Goal: Task Accomplishment & Management: Use online tool/utility

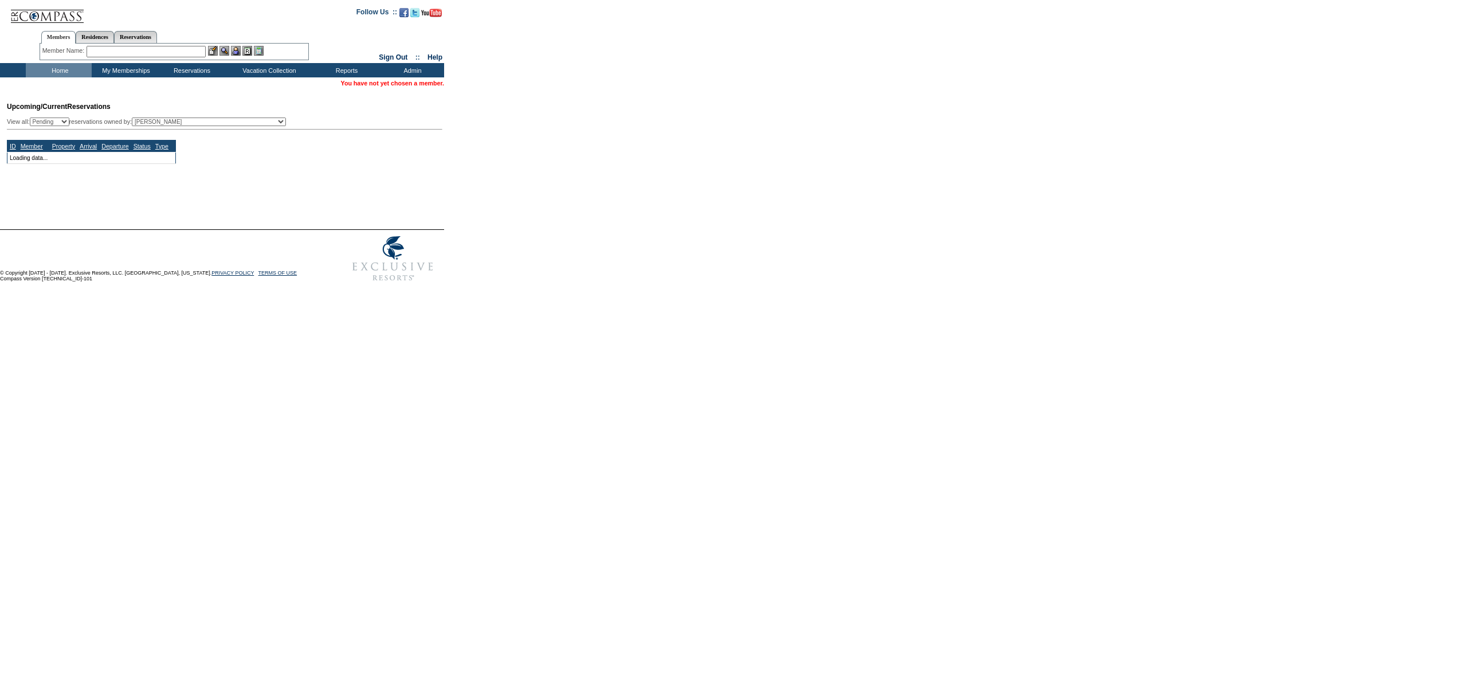
click at [146, 52] on input "text" at bounding box center [146, 51] width 119 height 11
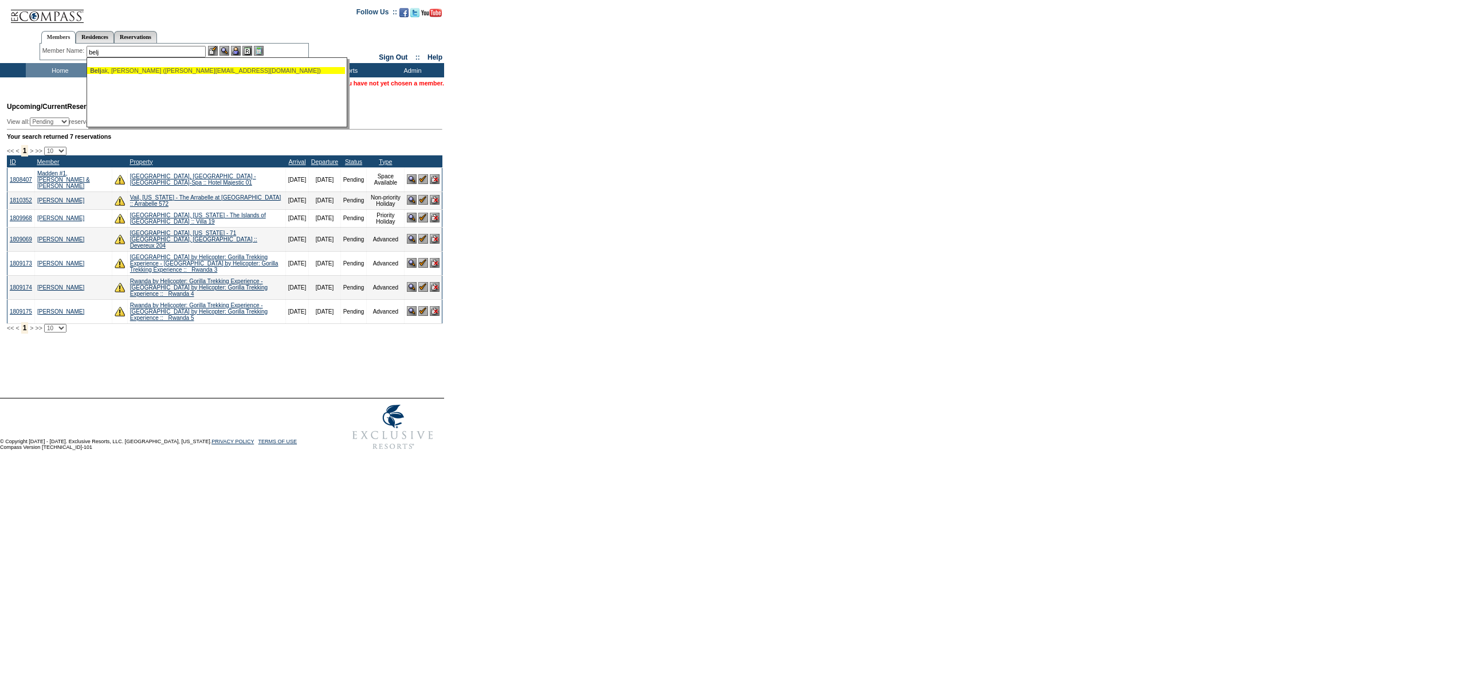
click at [146, 69] on div "Belj ak, Tiffany (t.beljak@gmail.com)" at bounding box center [216, 70] width 252 height 7
type input "Beljak, Tiffany (t.beljak@gmail.com)"
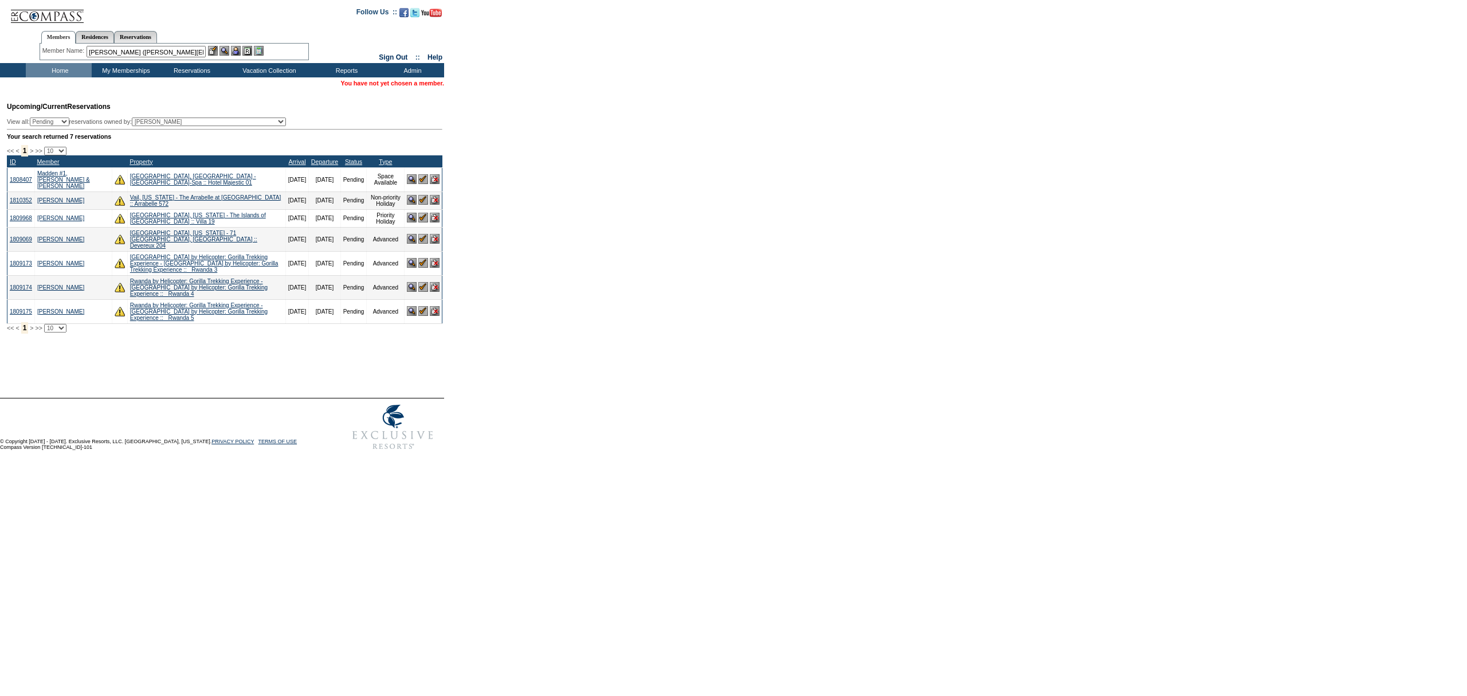
click at [241, 52] on img at bounding box center [236, 51] width 10 height 10
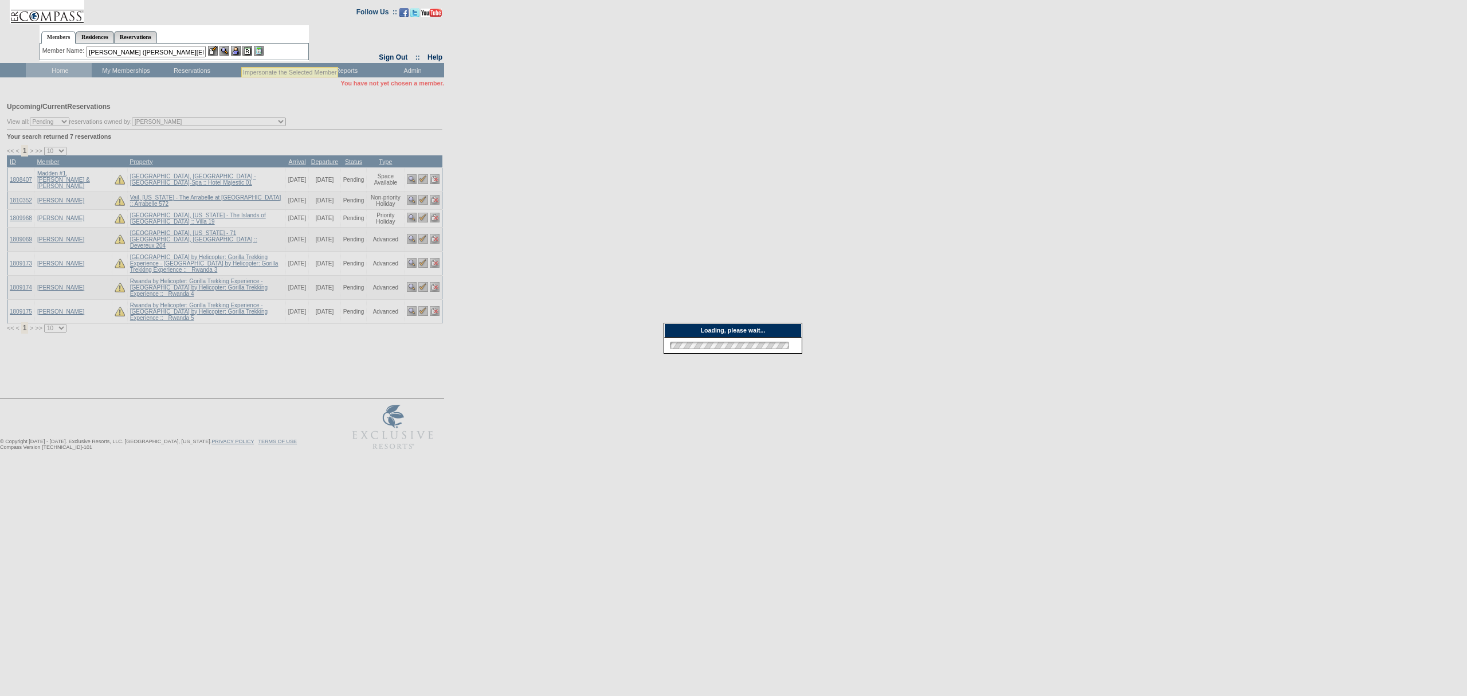
click at [225, 51] on img at bounding box center [225, 51] width 10 height 10
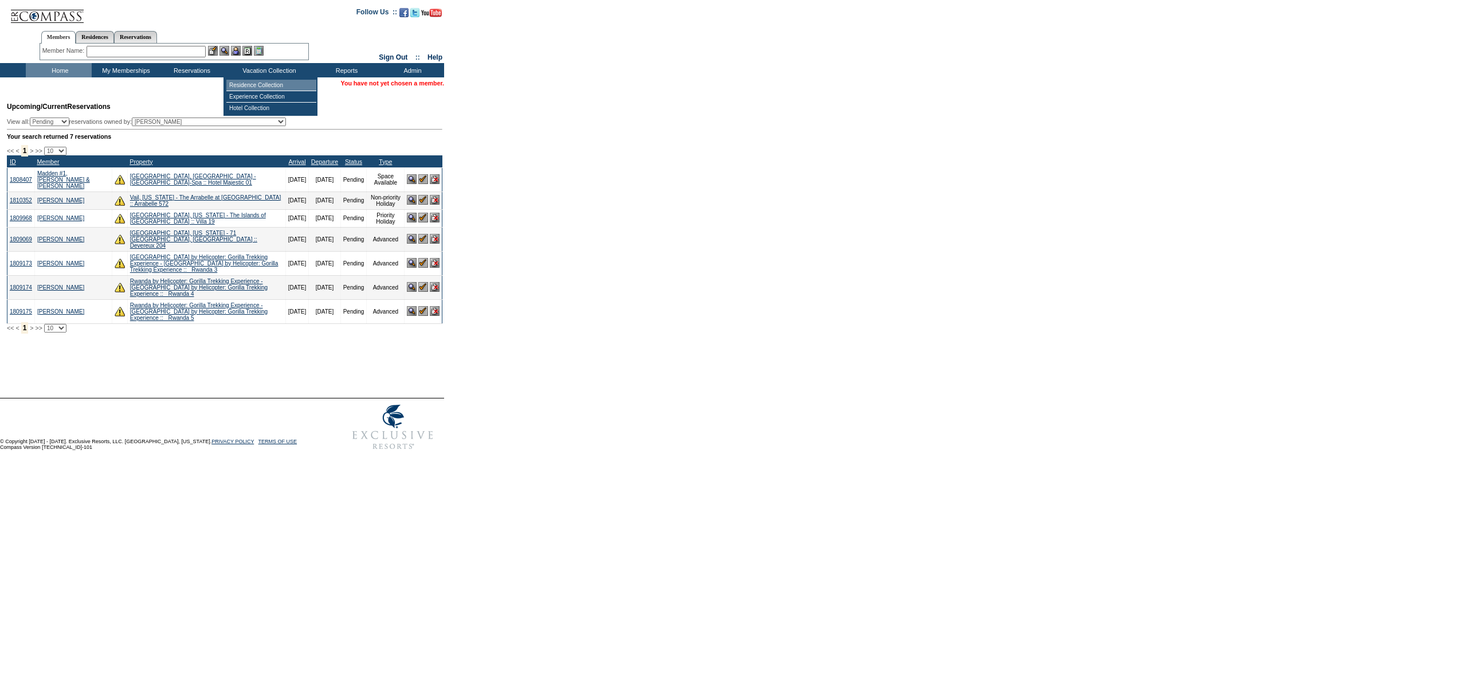
click at [254, 83] on td "Residence Collection" at bounding box center [271, 85] width 90 height 11
